Goal: Task Accomplishment & Management: Use online tool/utility

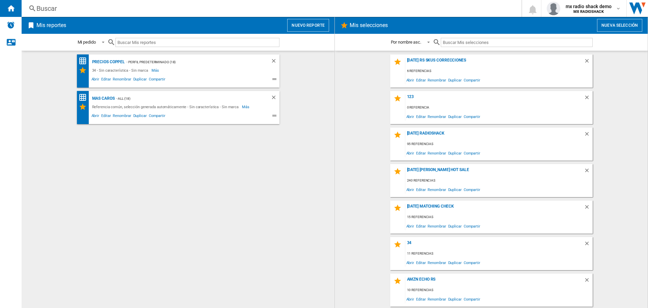
click at [309, 25] on button "Nuevo reporte" at bounding box center [308, 25] width 42 height 13
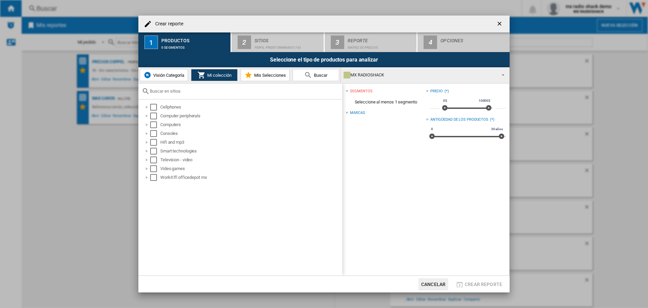
click at [187, 90] on input "text" at bounding box center [244, 90] width 189 height 5
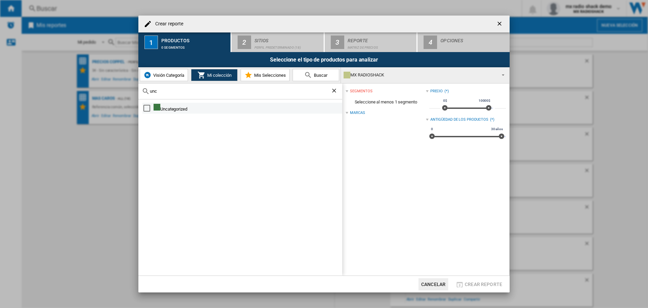
type input "unc"
click at [144, 110] on div "Select" at bounding box center [147, 108] width 7 height 7
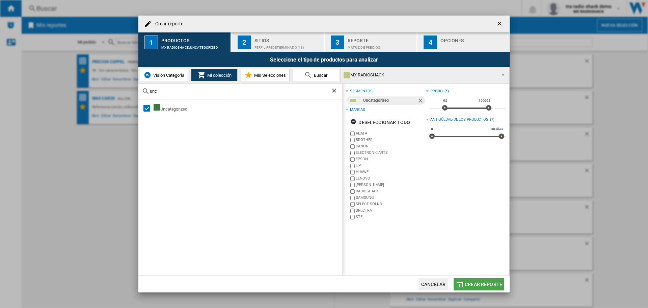
click at [473, 281] on button "Crear reporte" at bounding box center [479, 284] width 51 height 12
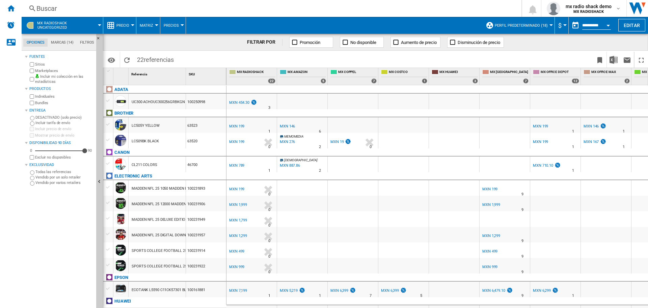
click at [240, 104] on div "MXN 454.30" at bounding box center [239, 102] width 20 height 4
click at [589, 10] on b "MX RADIOSHACK" at bounding box center [589, 11] width 30 height 4
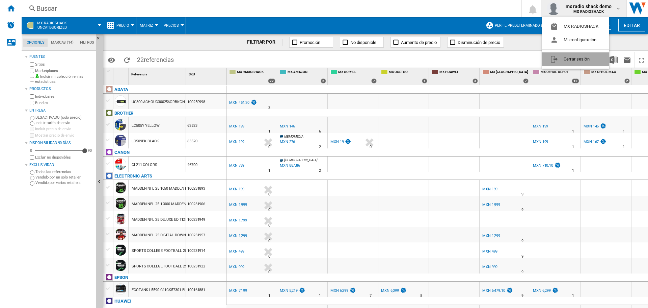
click at [580, 57] on button "Cerrar sesión" at bounding box center [575, 59] width 67 height 14
